Goal: Communication & Community: Connect with others

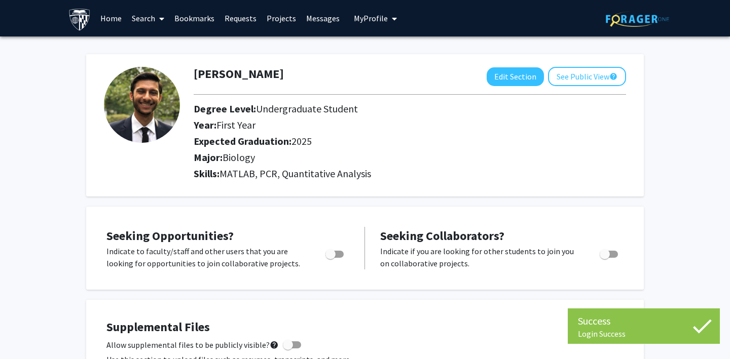
click at [200, 19] on link "Bookmarks" at bounding box center [194, 18] width 50 height 35
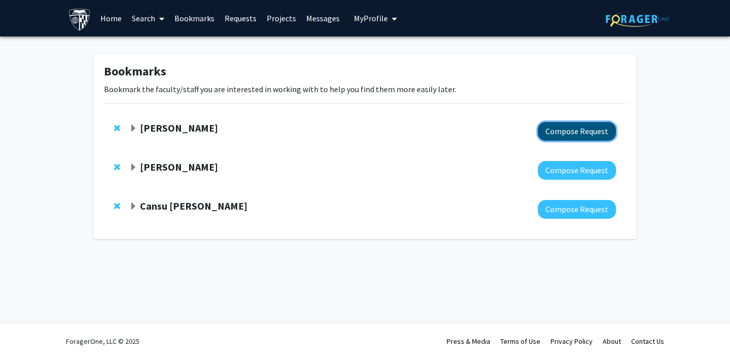
click at [562, 132] on button "Compose Request" at bounding box center [577, 131] width 78 height 19
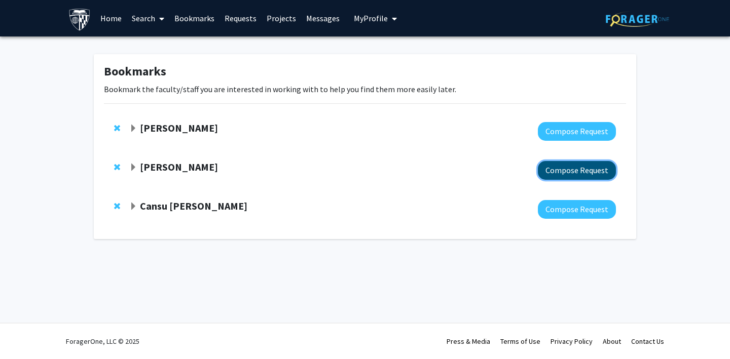
click at [553, 168] on button "Compose Request" at bounding box center [577, 170] width 78 height 19
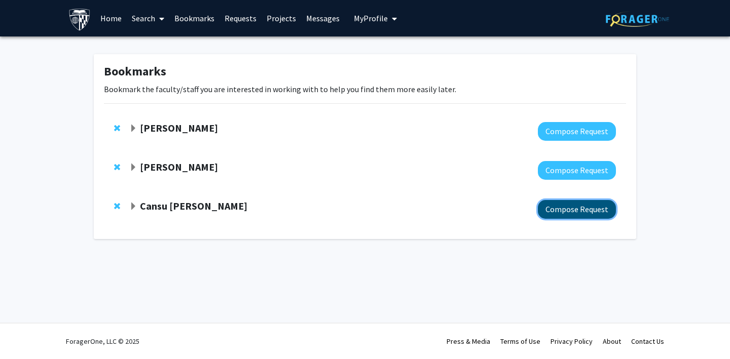
click at [544, 205] on button "Compose Request" at bounding box center [577, 209] width 78 height 19
click at [191, 16] on link "Bookmarks" at bounding box center [194, 18] width 50 height 35
click at [134, 128] on span "Expand Jill Doe Bookmark" at bounding box center [133, 129] width 8 height 8
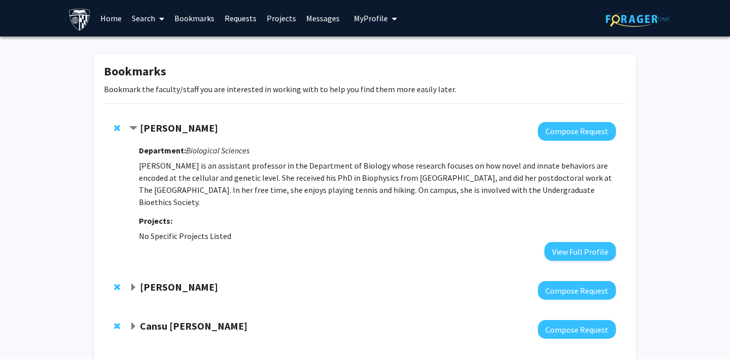
click at [134, 128] on span "Contract Jill Doe Bookmark" at bounding box center [133, 129] width 8 height 8
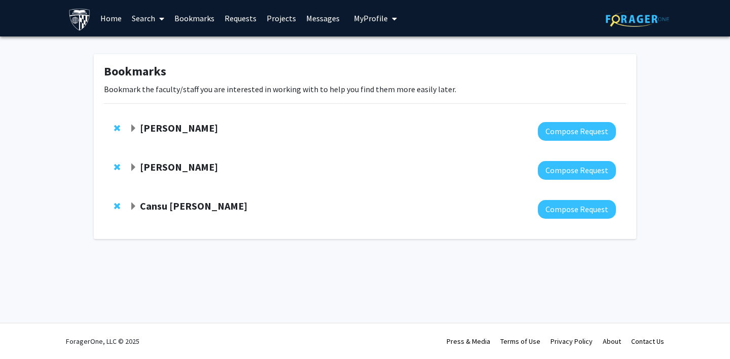
click at [132, 166] on span "Expand Christine Brodsky Bookmark" at bounding box center [133, 168] width 8 height 8
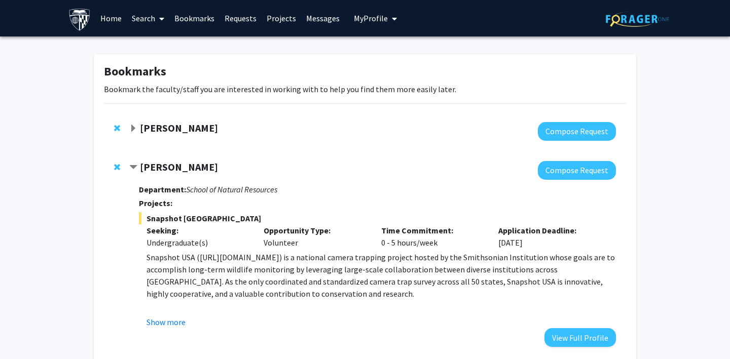
click at [132, 166] on span "Contract Christine Brodsky Bookmark" at bounding box center [133, 168] width 8 height 8
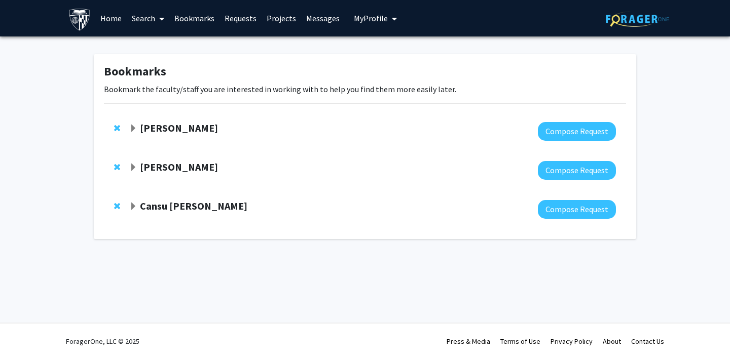
click at [131, 129] on span "Expand Jill Doe Bookmark" at bounding box center [133, 129] width 8 height 8
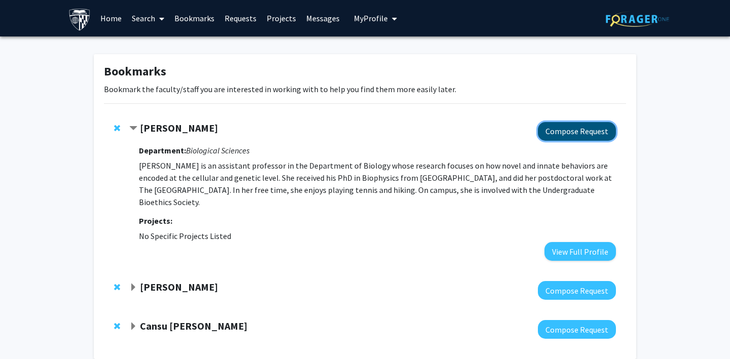
click at [560, 130] on button "Compose Request" at bounding box center [577, 131] width 78 height 19
click at [359, 18] on span "My Profile" at bounding box center [371, 18] width 34 height 10
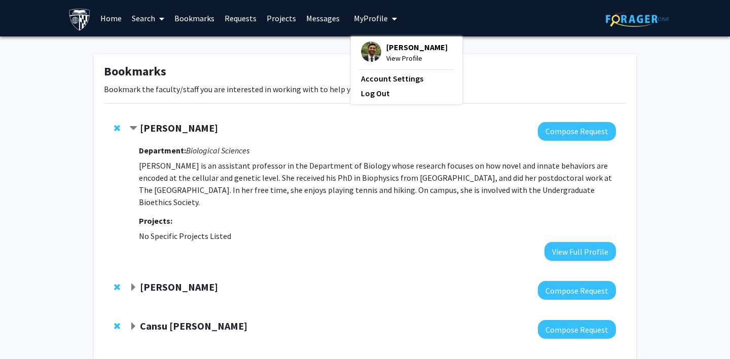
click at [359, 18] on span "My Profile" at bounding box center [371, 18] width 34 height 10
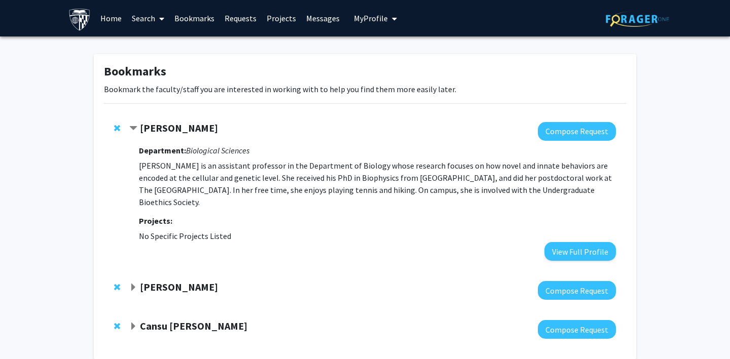
click at [358, 19] on span "My Profile" at bounding box center [371, 18] width 34 height 10
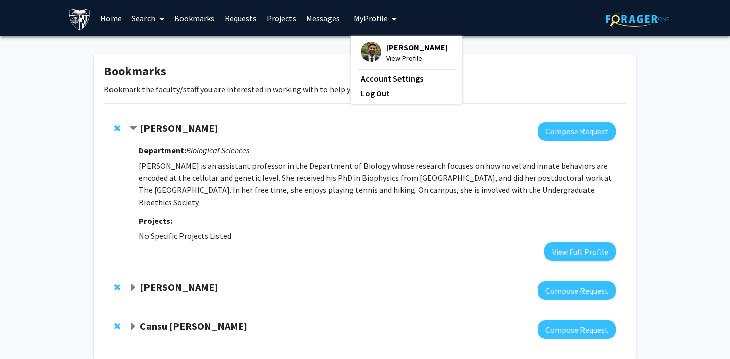
click at [365, 93] on link "Log Out" at bounding box center [406, 93] width 91 height 12
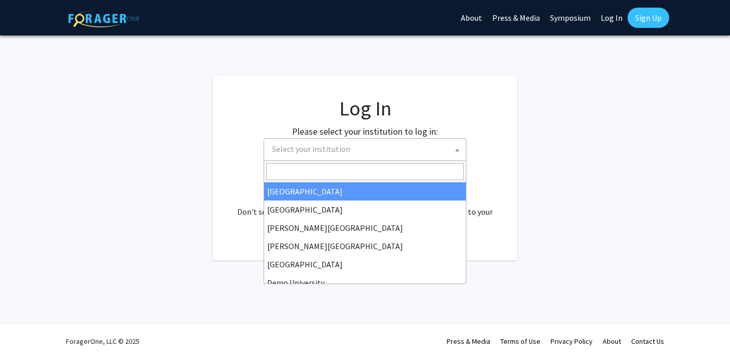
click at [342, 154] on span "Select your institution" at bounding box center [311, 149] width 78 height 10
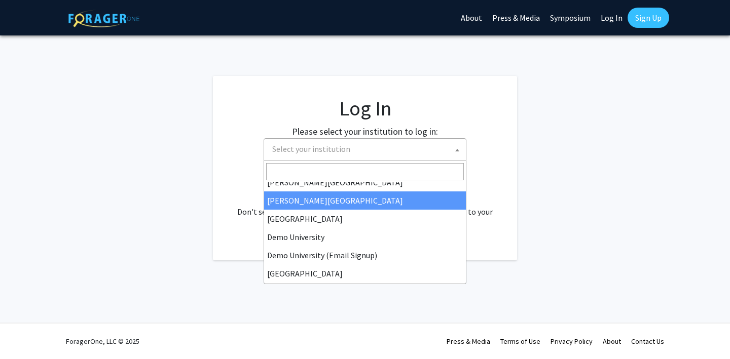
scroll to position [48, 0]
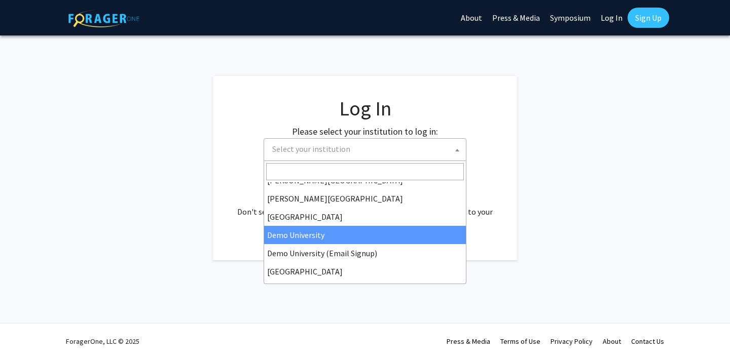
select select "8"
